Goal: Task Accomplishment & Management: Manage account settings

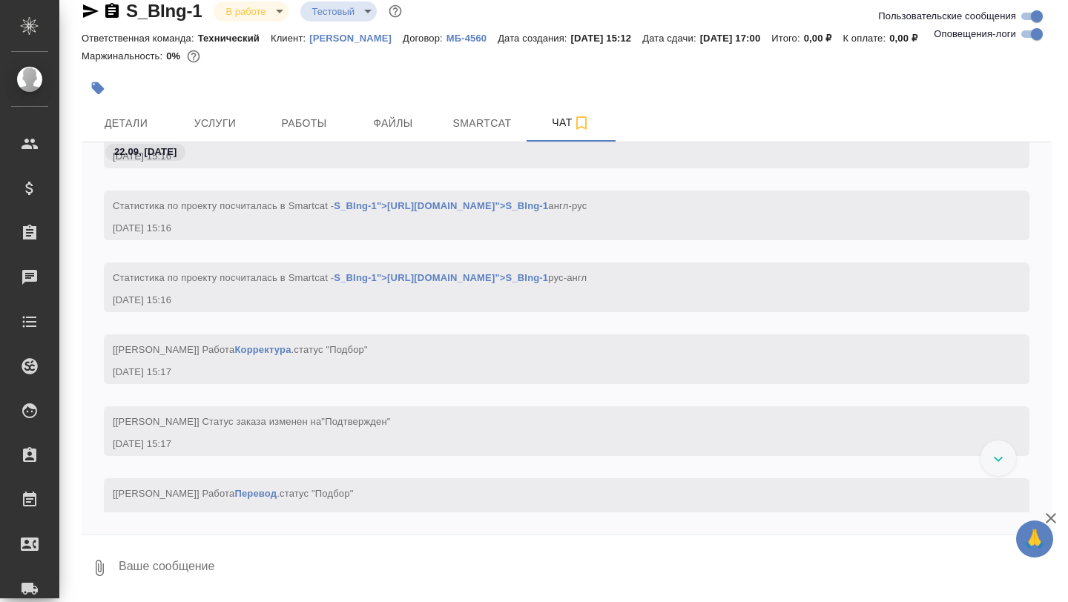
scroll to position [377, 0]
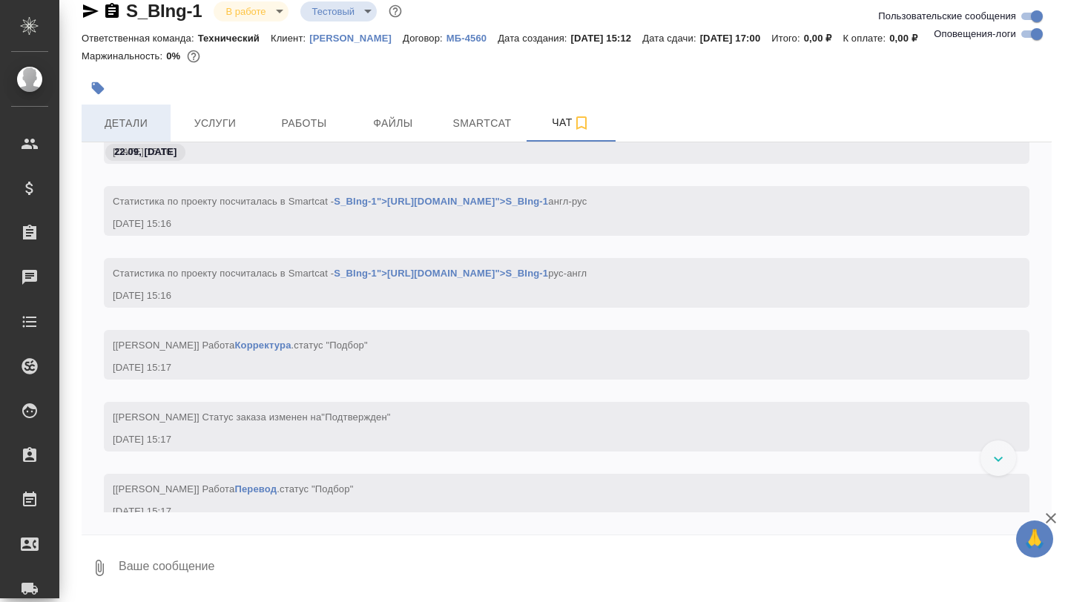
click at [120, 125] on span "Детали" at bounding box center [126, 123] width 71 height 19
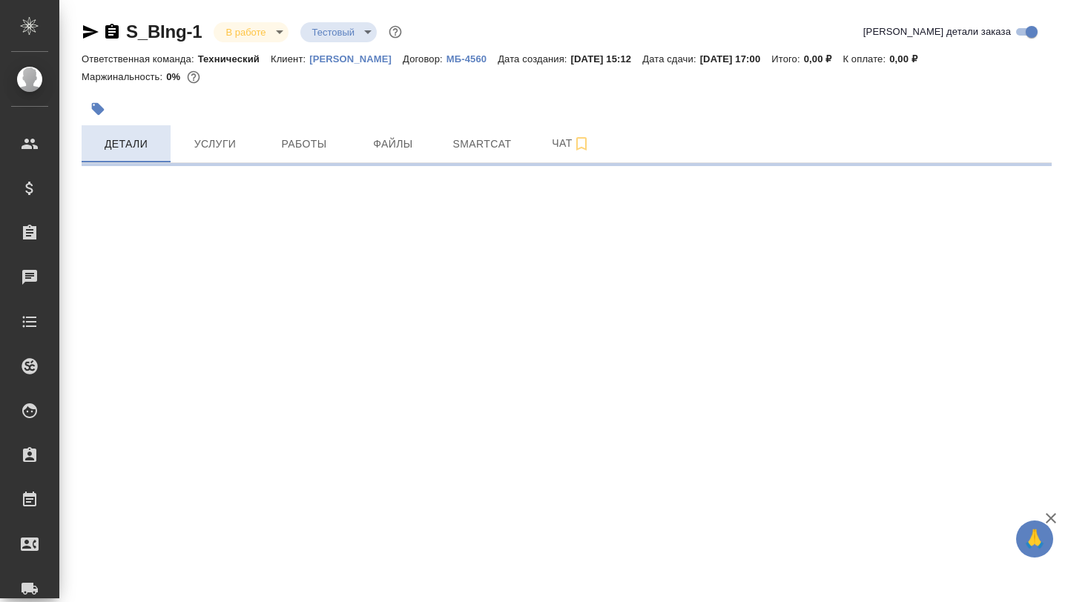
select select "RU"
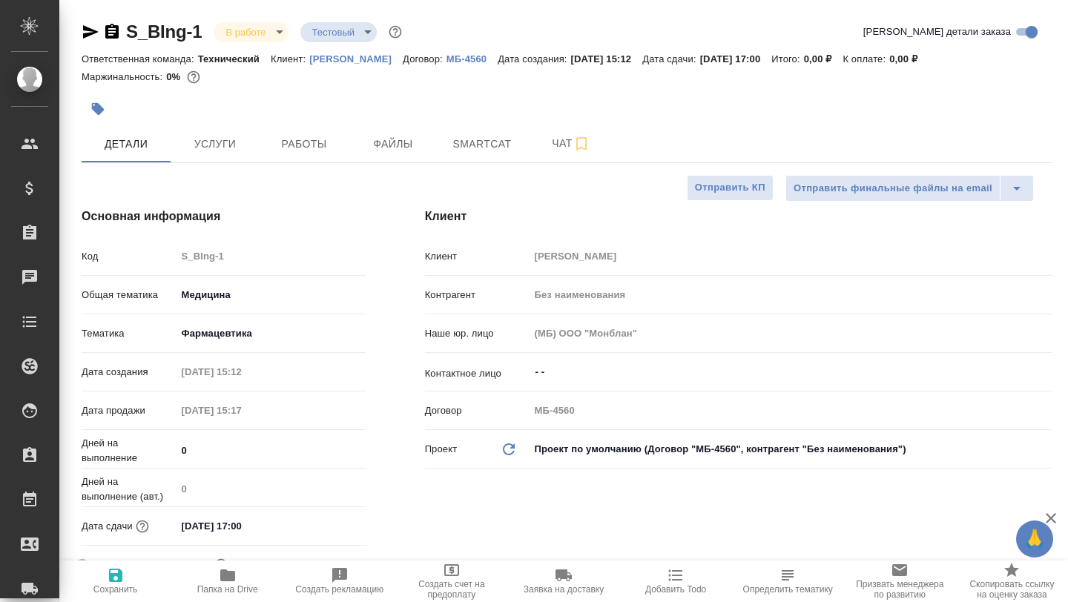
type textarea "x"
click at [226, 583] on icon "button" at bounding box center [228, 576] width 18 height 18
type textarea "x"
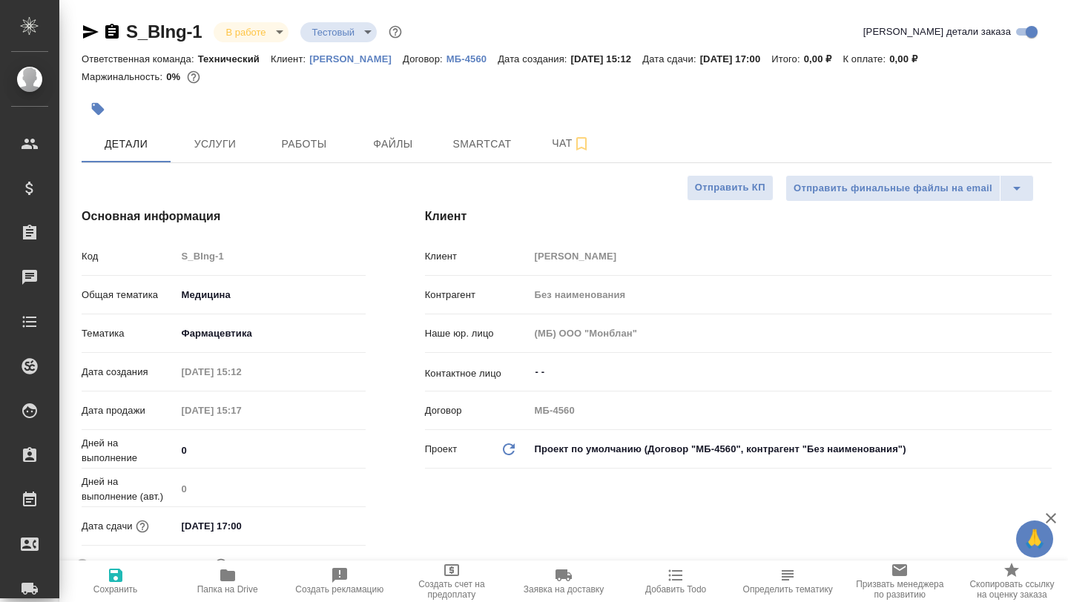
type textarea "x"
